Goal: Task Accomplishment & Management: Manage account settings

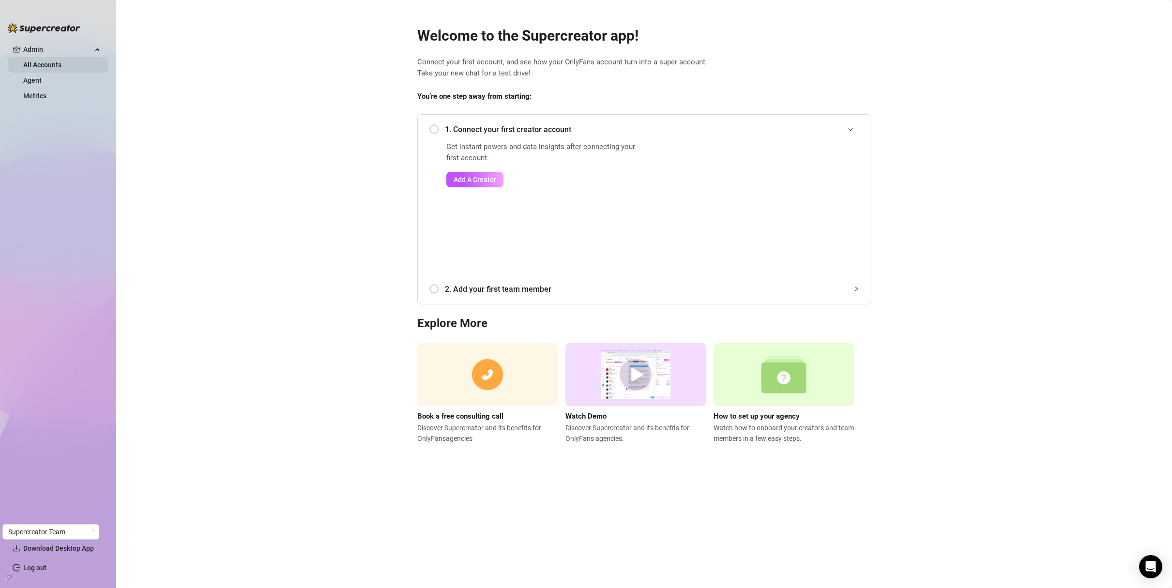
click at [41, 69] on link "All Accounts" at bounding box center [42, 65] width 38 height 8
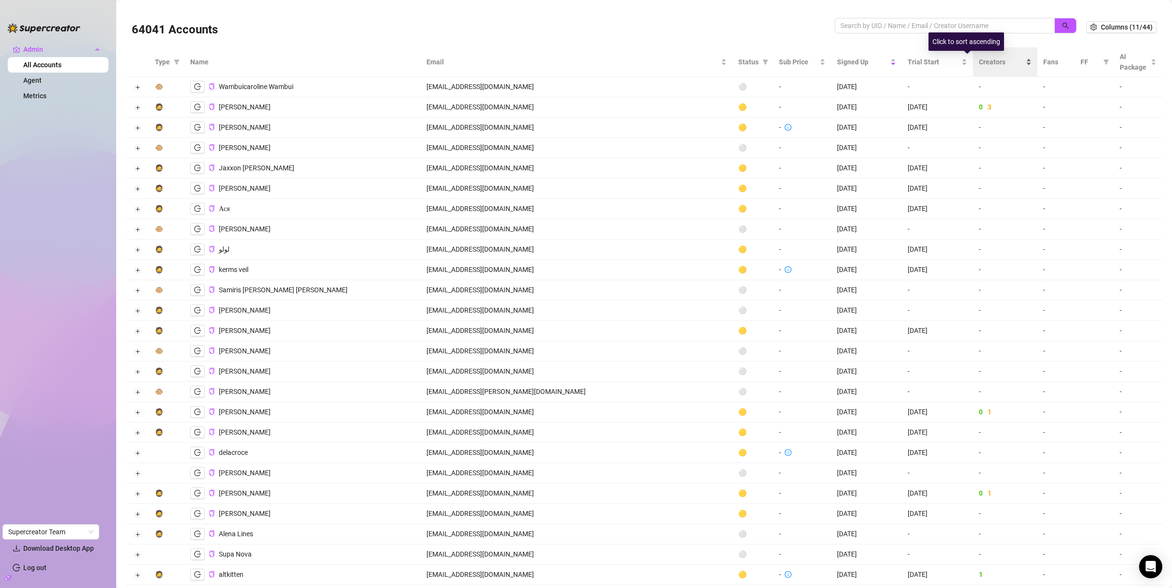
click at [1001, 61] on div "Creators" at bounding box center [1005, 62] width 53 height 11
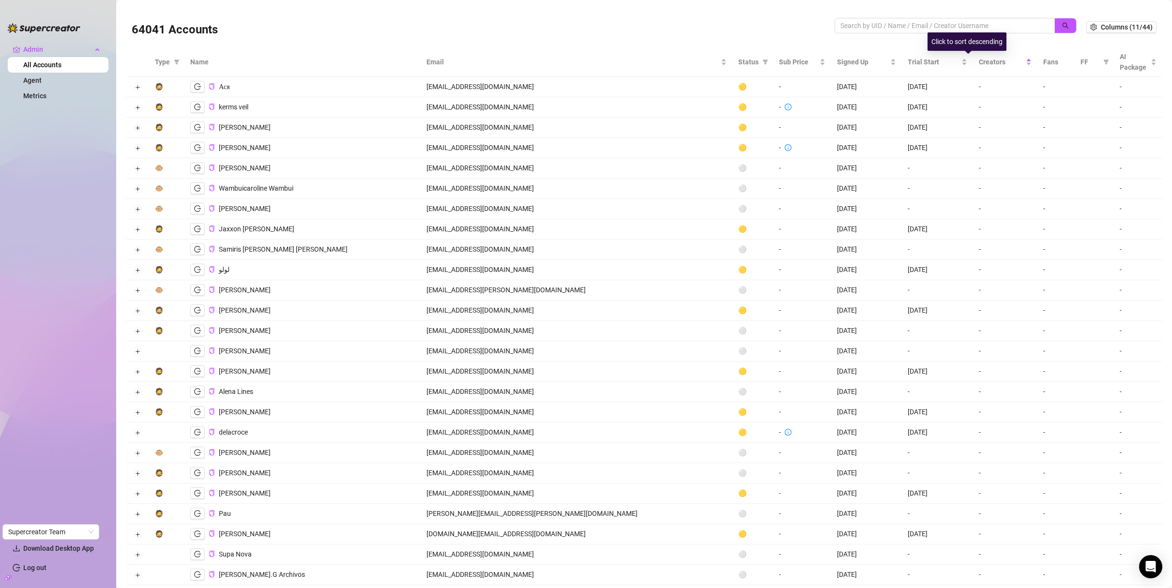
click at [1000, 60] on div "Creators" at bounding box center [1005, 62] width 53 height 11
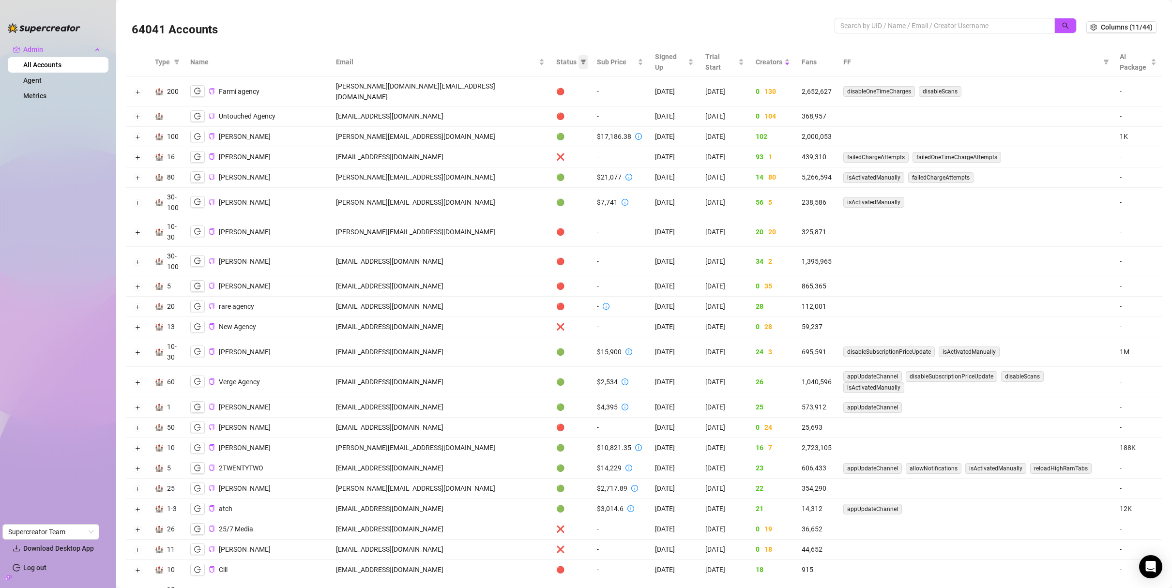
click at [580, 61] on icon "filter" at bounding box center [582, 62] width 5 height 5
click at [474, 109] on span "🟢 Active" at bounding box center [471, 112] width 32 height 8
checkbox input "true"
click at [498, 162] on span "OK" at bounding box center [499, 162] width 9 height 8
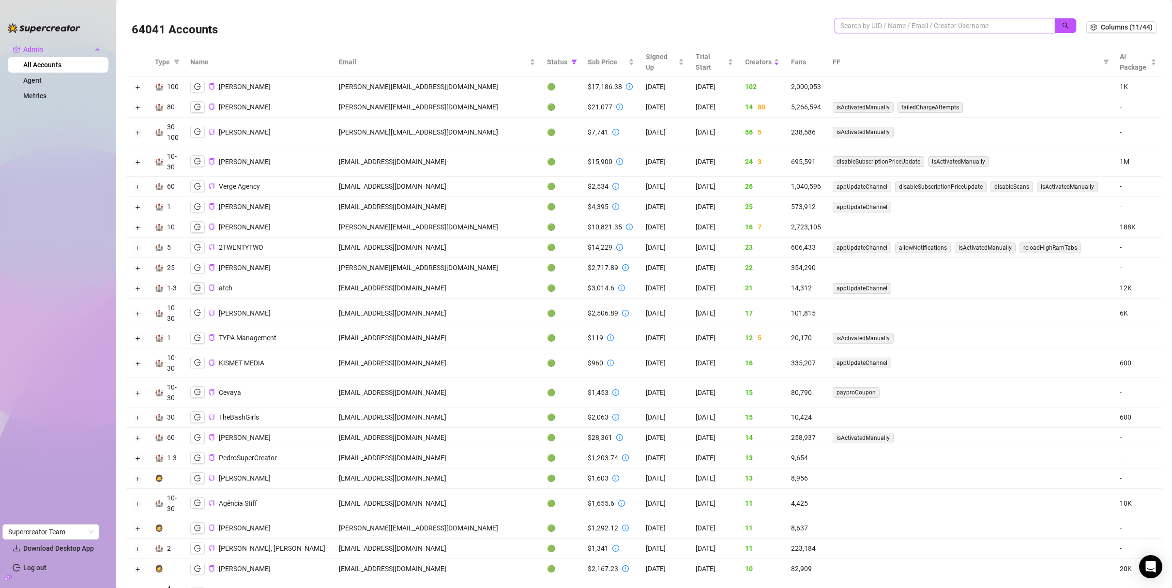
click at [887, 21] on input "search" at bounding box center [940, 25] width 201 height 11
paste input "QKV9RjuSQBfX1AXBRblQvC0RCuC2"
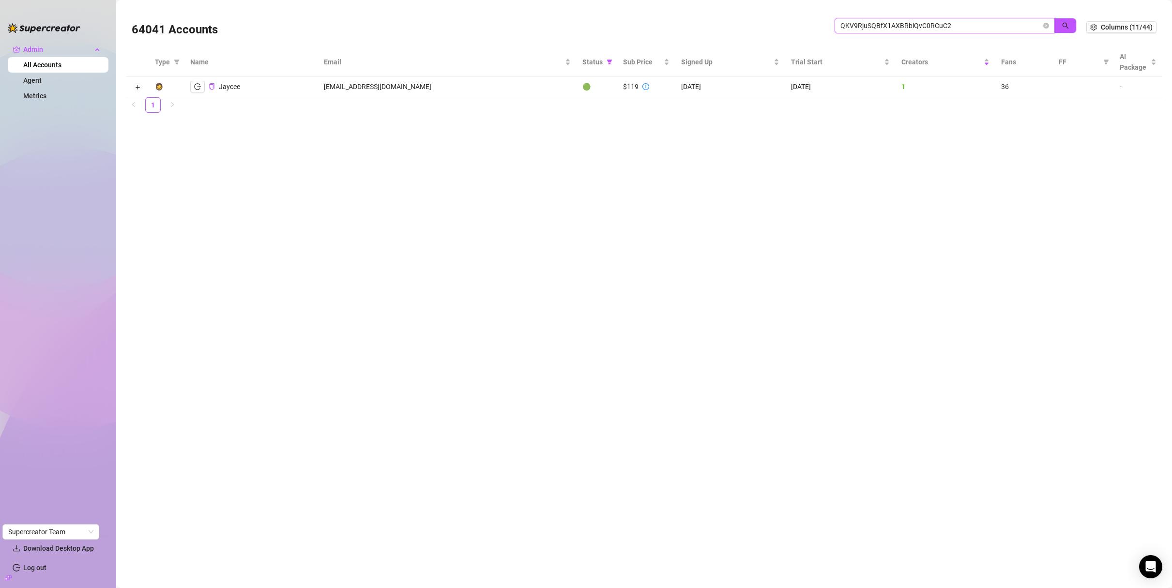
drag, startPoint x: 961, startPoint y: 26, endPoint x: 825, endPoint y: 25, distance: 136.0
click at [825, 25] on div "64041 Accounts QKV9RjuSQBfX1AXBRblQvC0RCuC2" at bounding box center [609, 27] width 955 height 33
paste input "yvULdctlMDfZsiaqTos6ZADe9z83"
drag, startPoint x: 980, startPoint y: 20, endPoint x: 843, endPoint y: 20, distance: 137.5
click at [843, 20] on input "yvULdctlMDfZsiaqTos6ZADe9z83" at bounding box center [940, 25] width 201 height 11
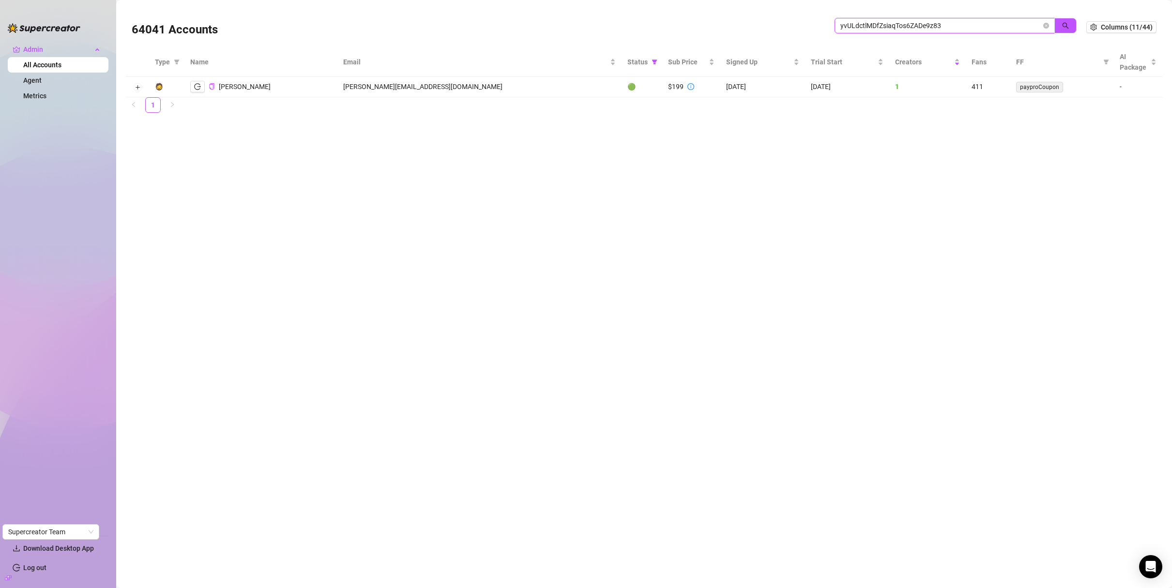
paste input "CVYU2c5eBLUVGulRcBzTG8cCQfv1"
drag, startPoint x: 954, startPoint y: 23, endPoint x: 842, endPoint y: 24, distance: 111.3
click at [842, 24] on input "CVYU2c5eBLUVGulRcBzTG8cCQfv1" at bounding box center [940, 25] width 201 height 11
paste input "5Pl5bNtCHWYaLcs9WoocrpbH8DT2"
drag, startPoint x: 961, startPoint y: 25, endPoint x: 831, endPoint y: 28, distance: 130.2
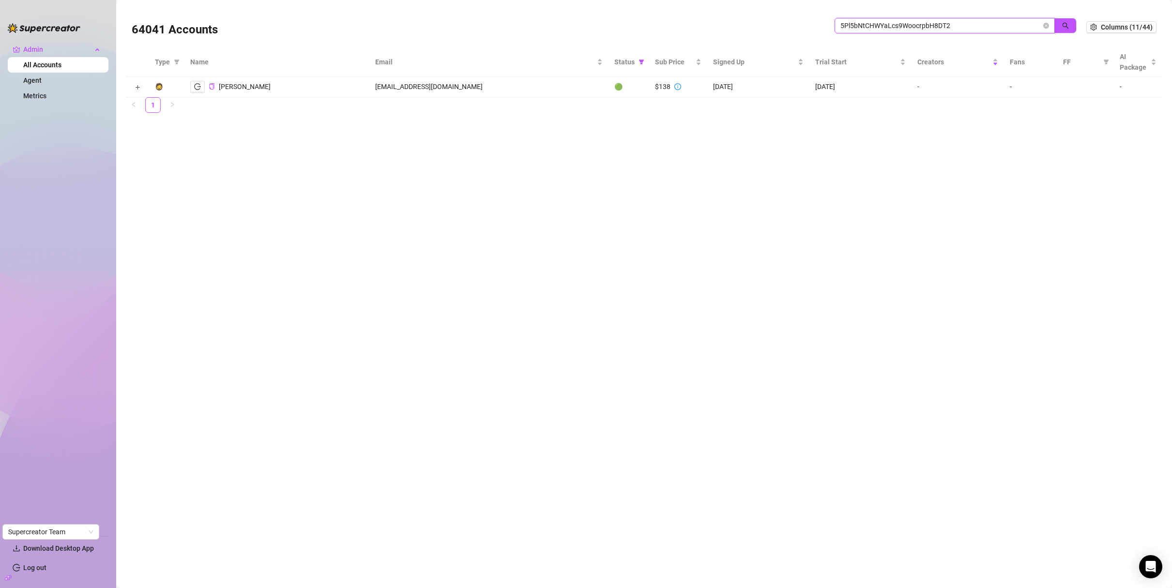
click at [831, 28] on div "64041 Accounts 5Pl5bNtCHWYaLcs9WoocrpbH8DT2" at bounding box center [609, 27] width 955 height 33
paste input "HxZYIQXiWGZF8h3m4MBeKl66Bgu"
drag, startPoint x: 953, startPoint y: 27, endPoint x: 849, endPoint y: 28, distance: 103.1
click at [850, 28] on input "HxZYIQXiWGZF8h3m4MBeKl66Bgu2" at bounding box center [940, 25] width 201 height 11
click at [835, 28] on span "HxZYIQXiWGZF8h3m4MBeKl66Bgu2" at bounding box center [944, 25] width 220 height 15
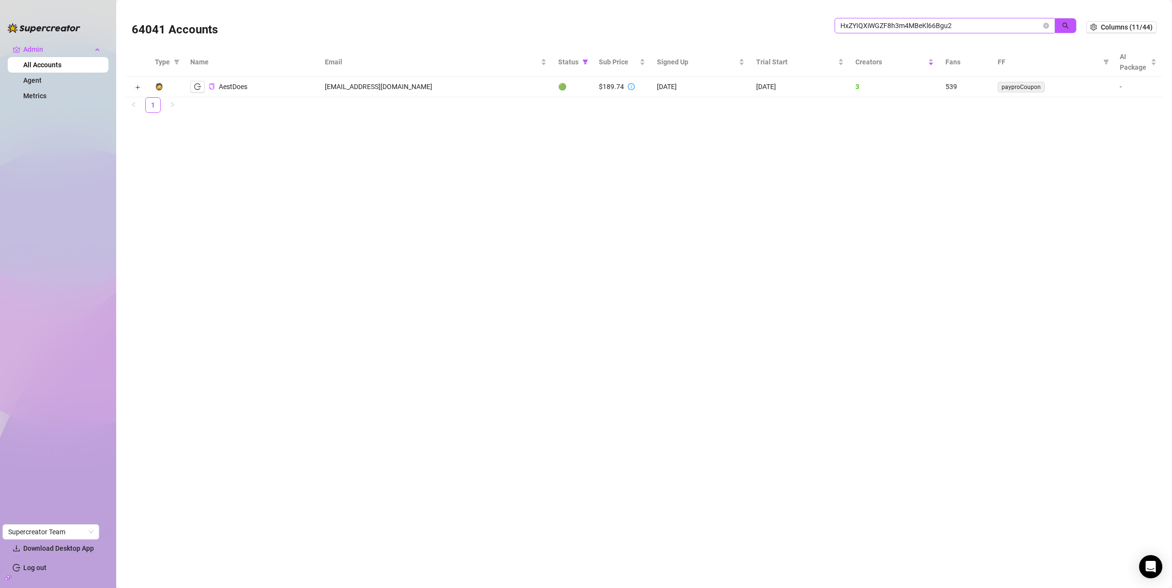
drag, startPoint x: 835, startPoint y: 28, endPoint x: 841, endPoint y: 28, distance: 5.8
click at [841, 28] on span "HxZYIQXiWGZF8h3m4MBeKl66Bgu2" at bounding box center [944, 25] width 220 height 15
drag, startPoint x: 841, startPoint y: 28, endPoint x: 955, endPoint y: 29, distance: 114.7
click at [955, 29] on input "HxZYIQXiWGZF8h3m4MBeKl66Bgu2" at bounding box center [940, 25] width 201 height 11
paste input "RNl83CNPz5UK4m2fqIs6c3R1VSK"
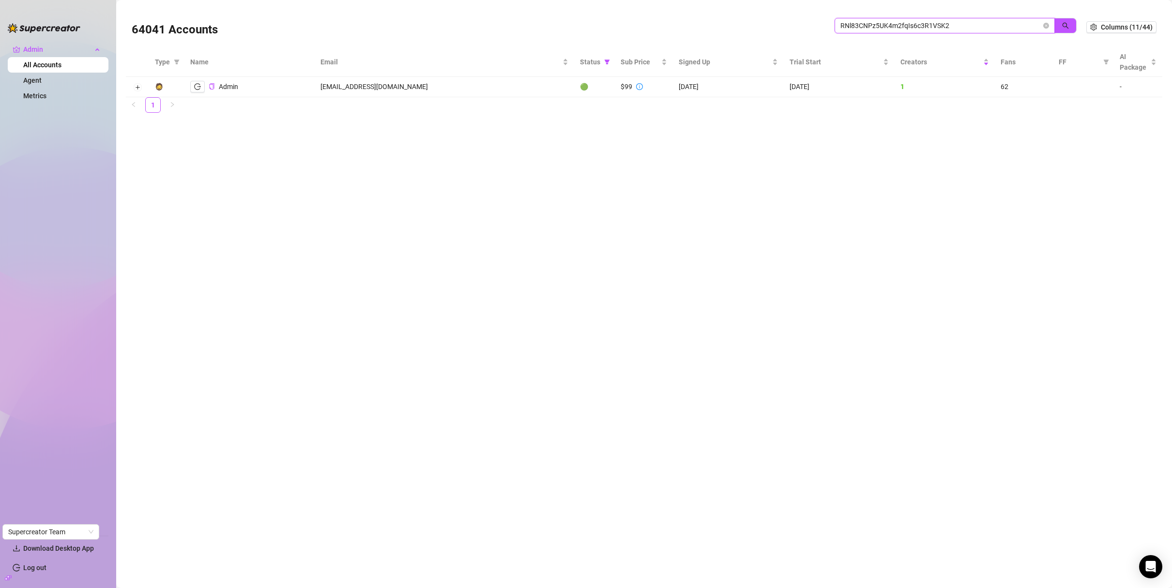
drag, startPoint x: 960, startPoint y: 26, endPoint x: 822, endPoint y: 31, distance: 138.5
click at [821, 33] on div "64041 Accounts RNl83CNPz5UK4m2fqIs6c3R1VSK2" at bounding box center [609, 27] width 955 height 33
drag, startPoint x: 830, startPoint y: 24, endPoint x: 839, endPoint y: 25, distance: 9.2
click at [839, 25] on div "64041 Accounts RNl83CNPz5UK4m2fqIs6c3R1VSK2" at bounding box center [609, 27] width 955 height 33
drag, startPoint x: 839, startPoint y: 25, endPoint x: 971, endPoint y: 27, distance: 132.2
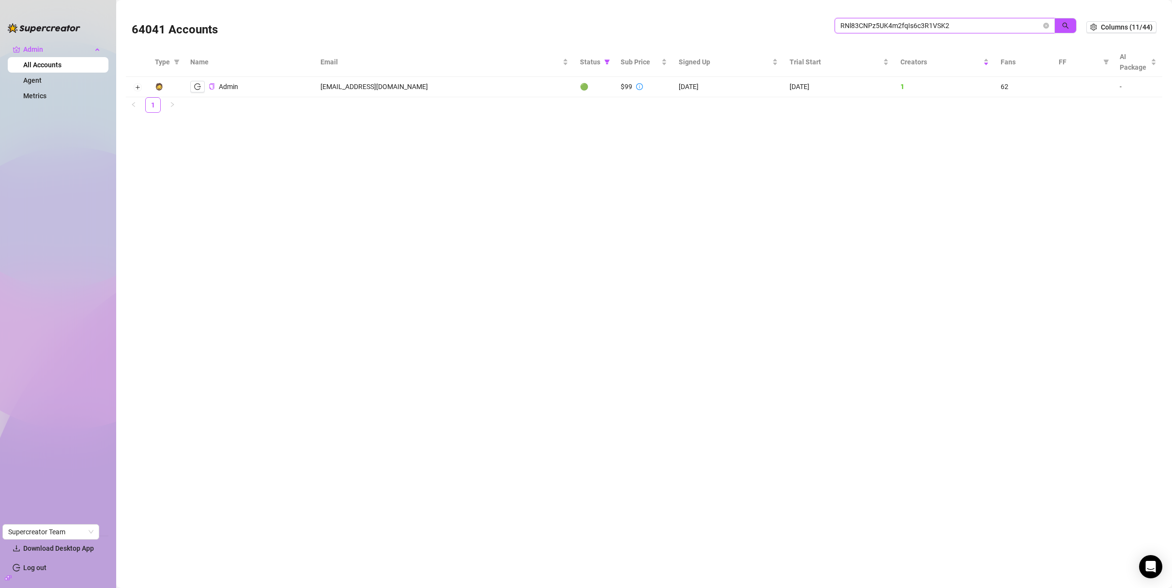
click at [971, 27] on span "RNl83CNPz5UK4m2fqIs6c3R1VSK2" at bounding box center [944, 25] width 220 height 15
paste input "PsUT8oEKCtVYCKuicmIm1Y3KAug"
type input "PsUT8oEKCtVYCKuicmIm1Y3KAug2"
drag, startPoint x: 969, startPoint y: 27, endPoint x: 828, endPoint y: 31, distance: 140.9
click at [828, 31] on div "64041 Accounts PsUT8oEKCtVYCKuicmIm1Y3KAug2" at bounding box center [609, 27] width 955 height 33
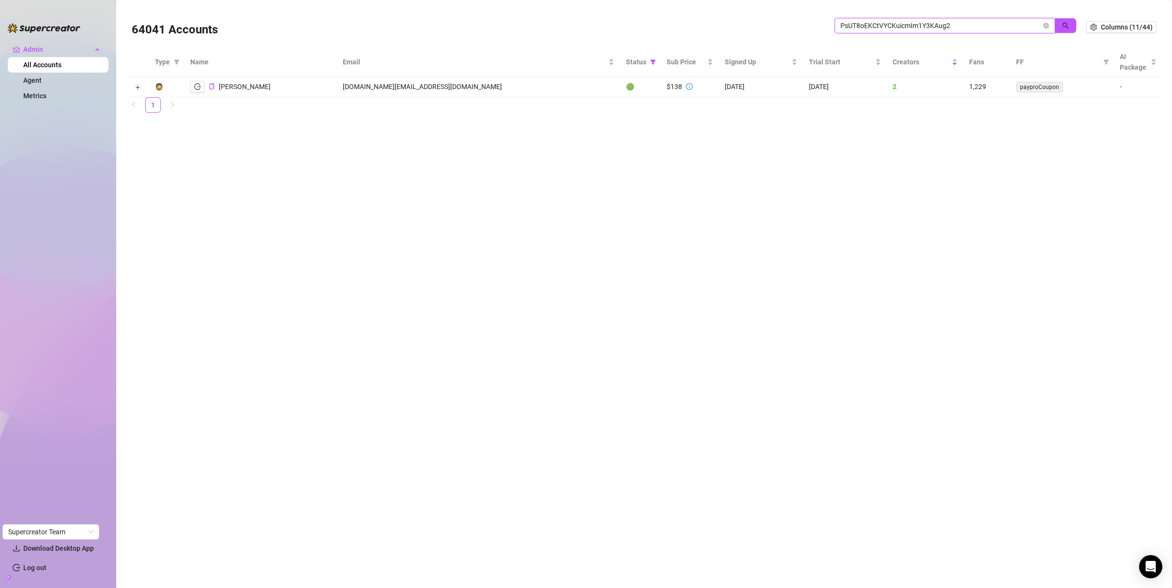
drag, startPoint x: 937, startPoint y: 26, endPoint x: 844, endPoint y: 25, distance: 92.9
click at [844, 25] on input "PsUT8oEKCtVYCKuicmIm1Y3KAug2" at bounding box center [940, 25] width 201 height 11
